Goal: Find specific page/section: Find specific page/section

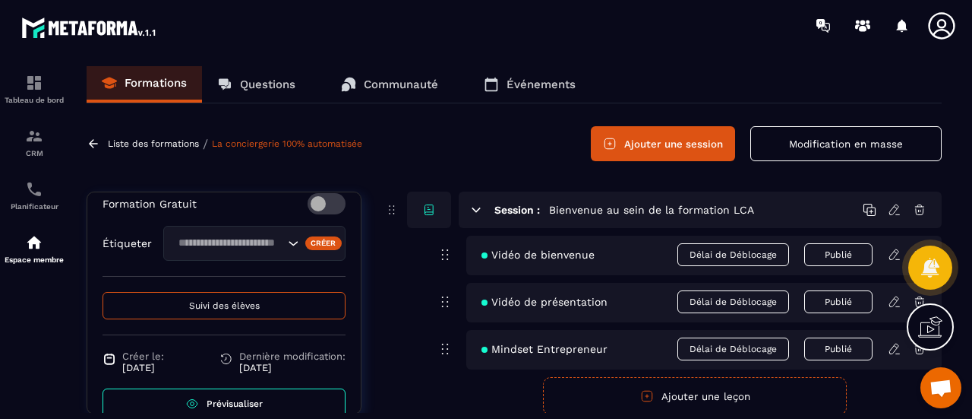
scroll to position [652, 0]
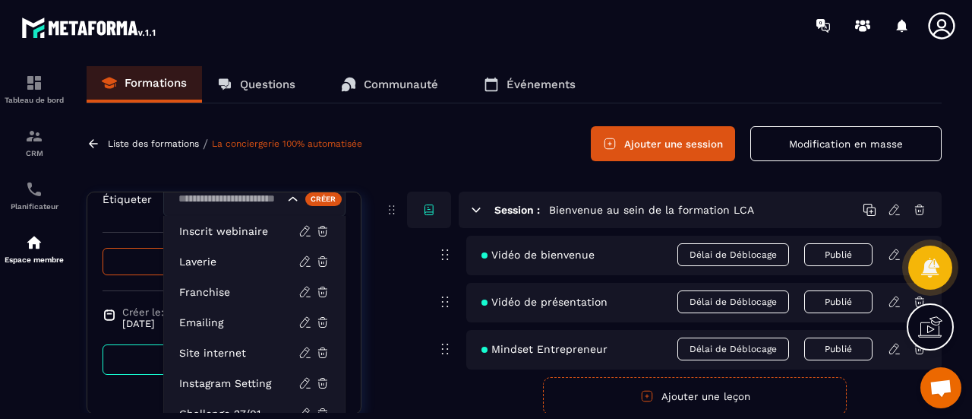
click at [286, 207] on icon "Search for option" at bounding box center [293, 198] width 15 height 15
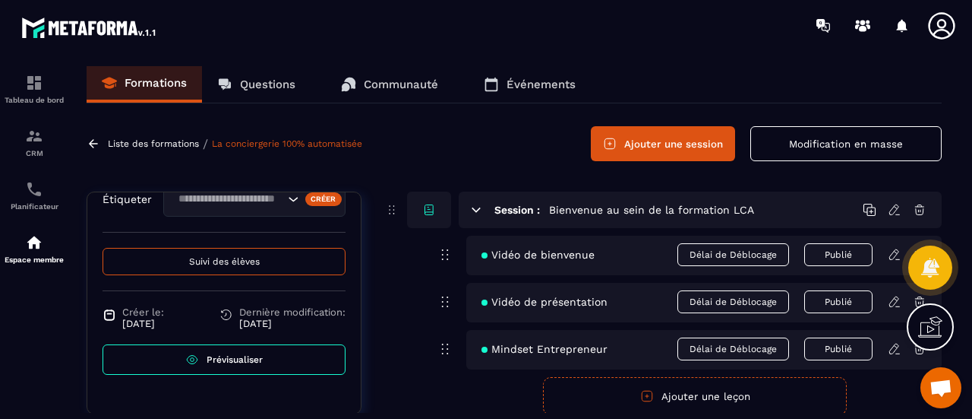
click at [286, 207] on icon "Search for option" at bounding box center [293, 198] width 15 height 15
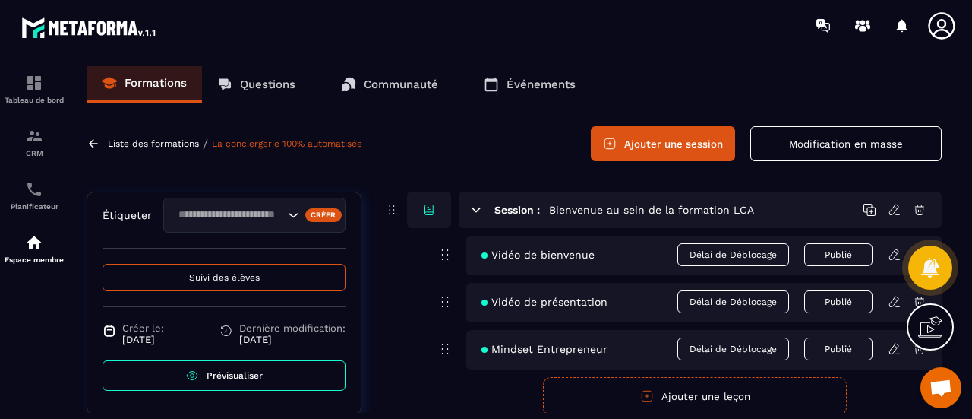
click at [160, 286] on button "Suivi des élèves" at bounding box center [224, 277] width 243 height 27
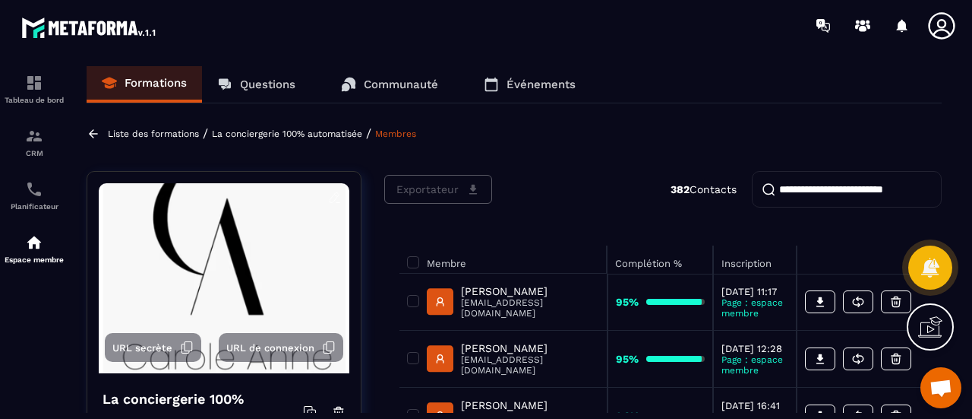
click at [854, 190] on input "search" at bounding box center [847, 189] width 190 height 36
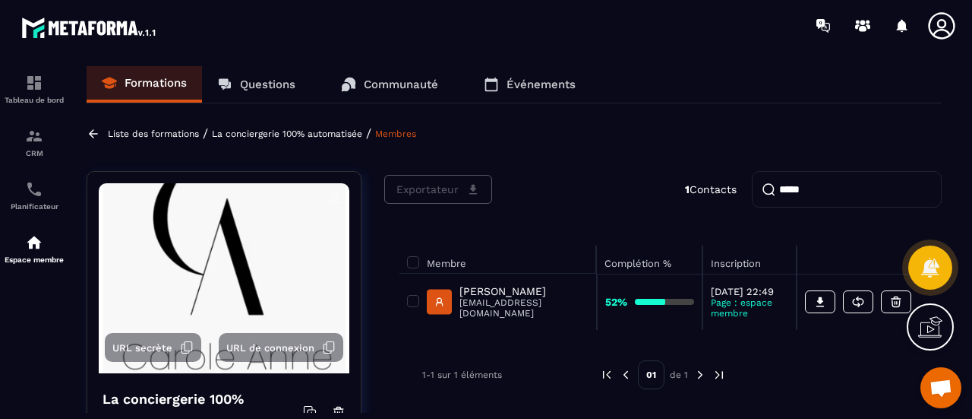
type input "*****"
drag, startPoint x: 574, startPoint y: 314, endPoint x: 467, endPoint y: 329, distance: 107.4
click at [467, 329] on td "[PERSON_NAME] [PERSON_NAME][EMAIL_ADDRESS][DOMAIN_NAME]" at bounding box center [499, 302] width 198 height 56
click at [471, 324] on td "[PERSON_NAME] [PERSON_NAME][EMAIL_ADDRESS][DOMAIN_NAME]" at bounding box center [499, 302] width 198 height 56
drag, startPoint x: 574, startPoint y: 312, endPoint x: 463, endPoint y: 316, distance: 111.0
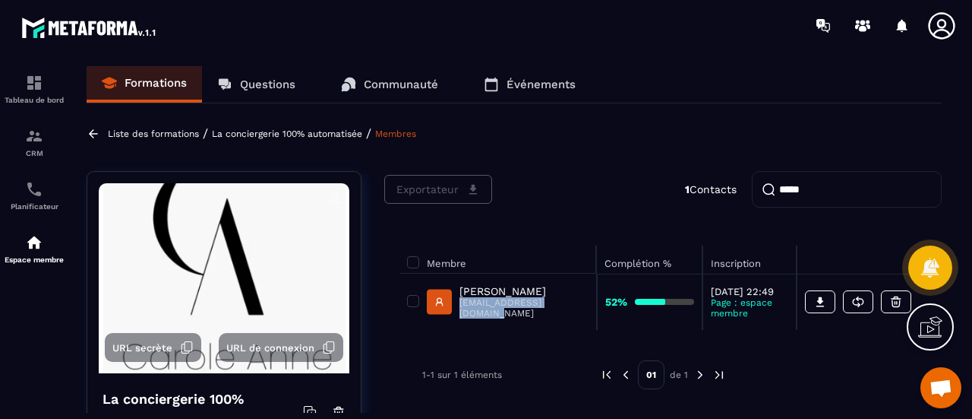
click at [463, 316] on td "[PERSON_NAME] [PERSON_NAME][EMAIL_ADDRESS][DOMAIN_NAME]" at bounding box center [499, 302] width 198 height 56
copy p "[EMAIL_ADDRESS][DOMAIN_NAME]"
